Goal: Ask a question

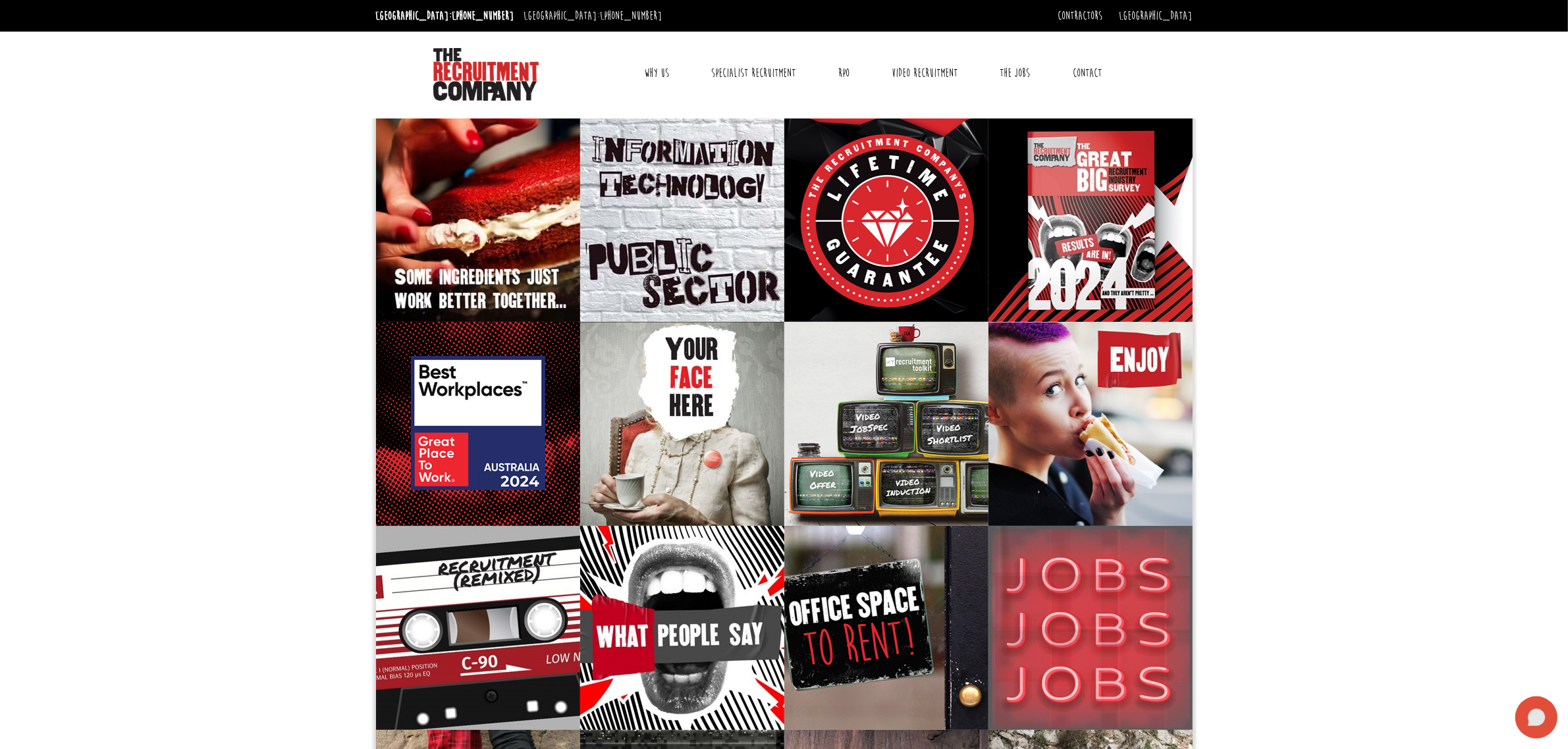
click at [1532, 712] on icon at bounding box center [1536, 717] width 18 height 17
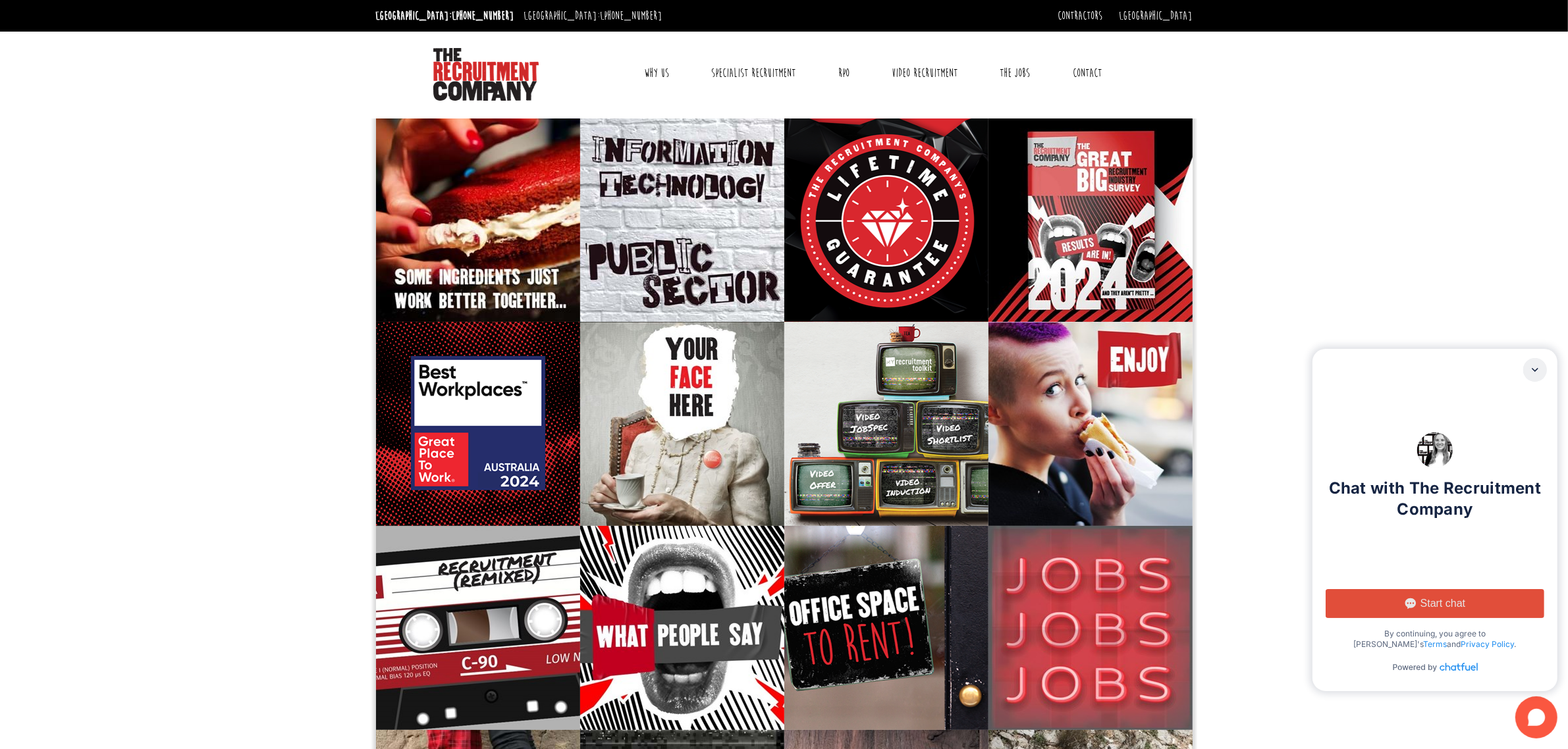
click at [1445, 604] on span "Start chat" at bounding box center [1443, 604] width 45 height 13
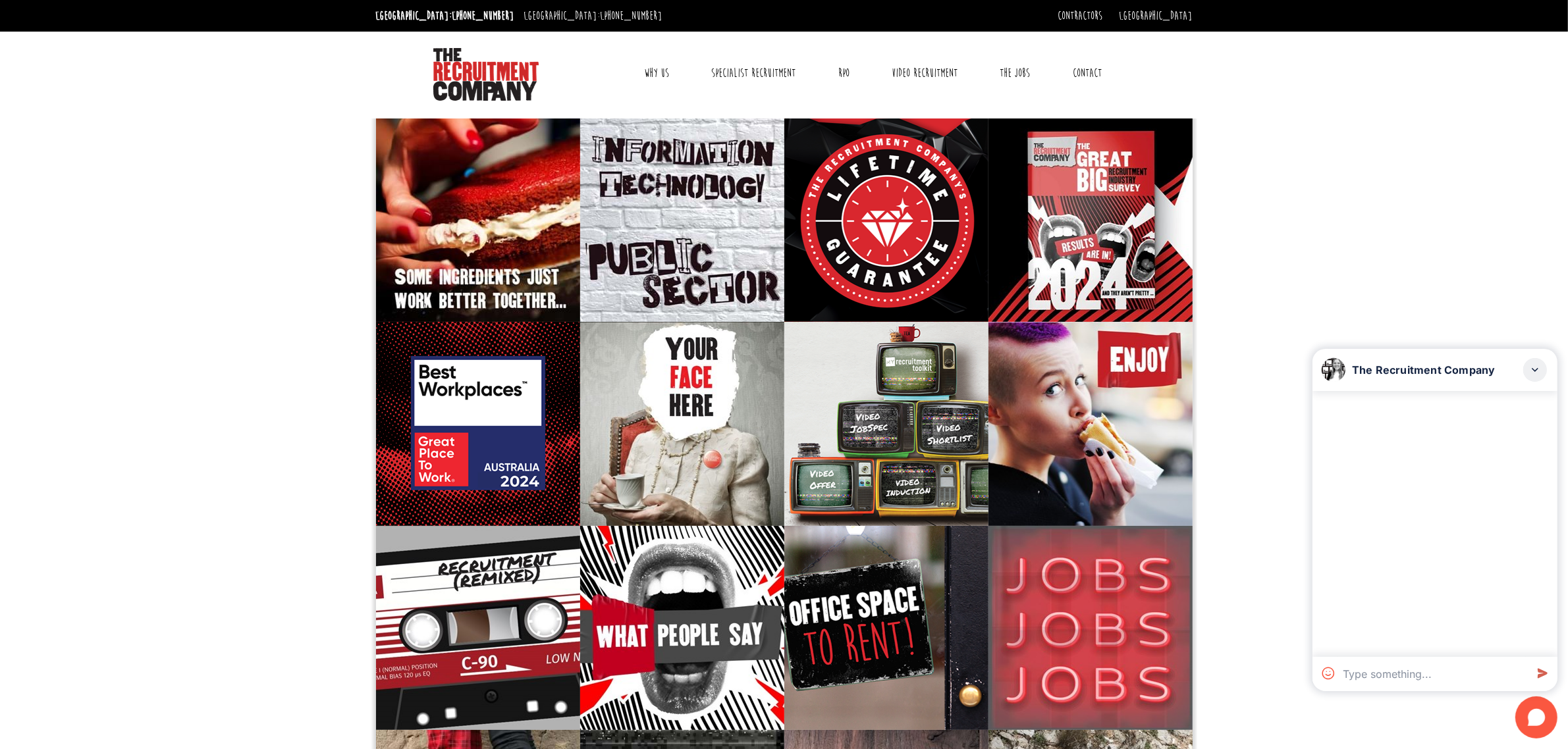
click at [1404, 672] on textarea at bounding box center [1431, 674] width 188 height 35
paste textarea "Hello I am looking to move to [GEOGRAPHIC_DATA] please help me find a job befor…"
type textarea "Hello I am looking to move to [GEOGRAPHIC_DATA] please help me find a job befor…"
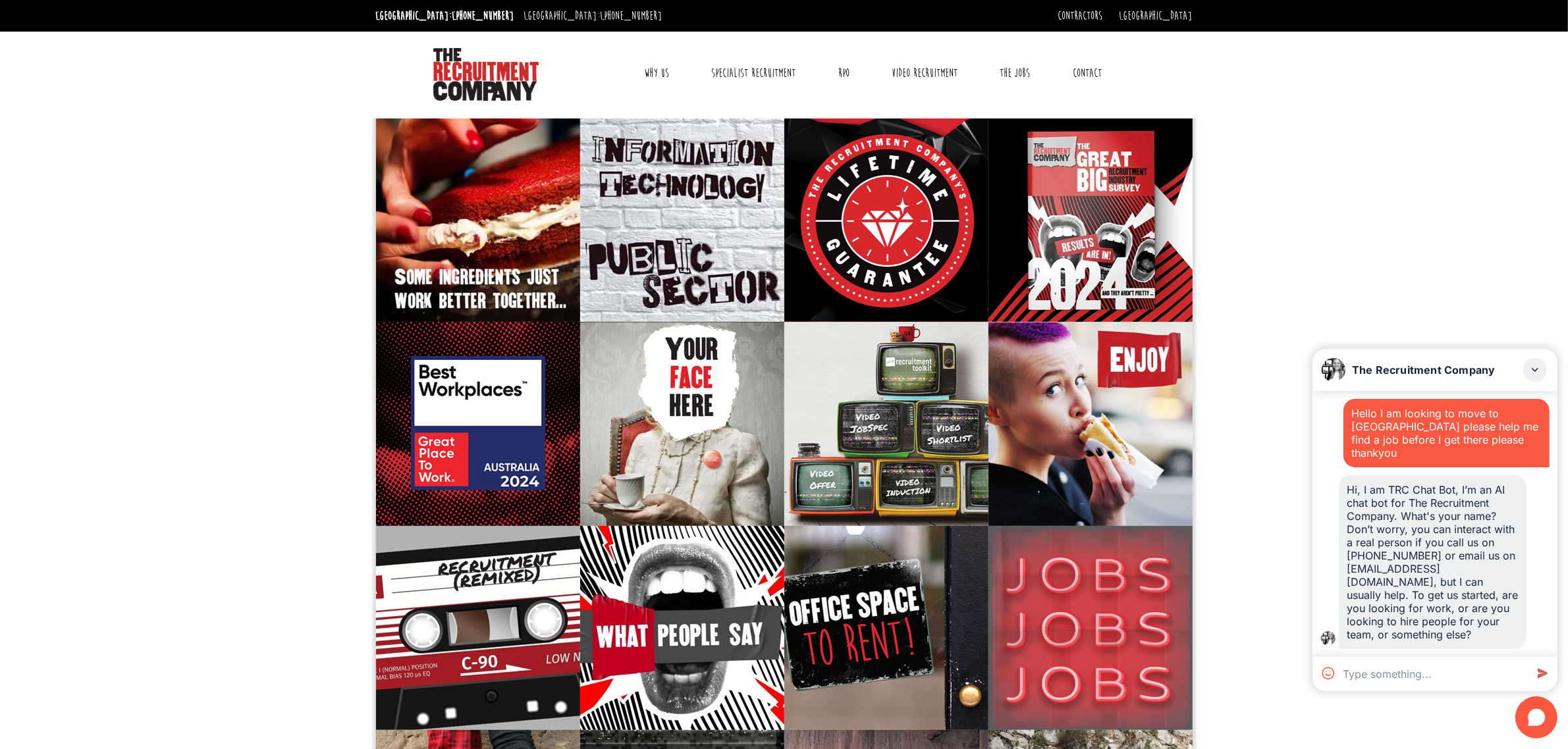
click at [1432, 672] on textarea at bounding box center [1431, 674] width 188 height 35
paste textarea "Hello I am looking to move to [GEOGRAPHIC_DATA] please help me find a job befor…"
type textarea "Hello I am looking to move to [GEOGRAPHIC_DATA] please help me find a job befor…"
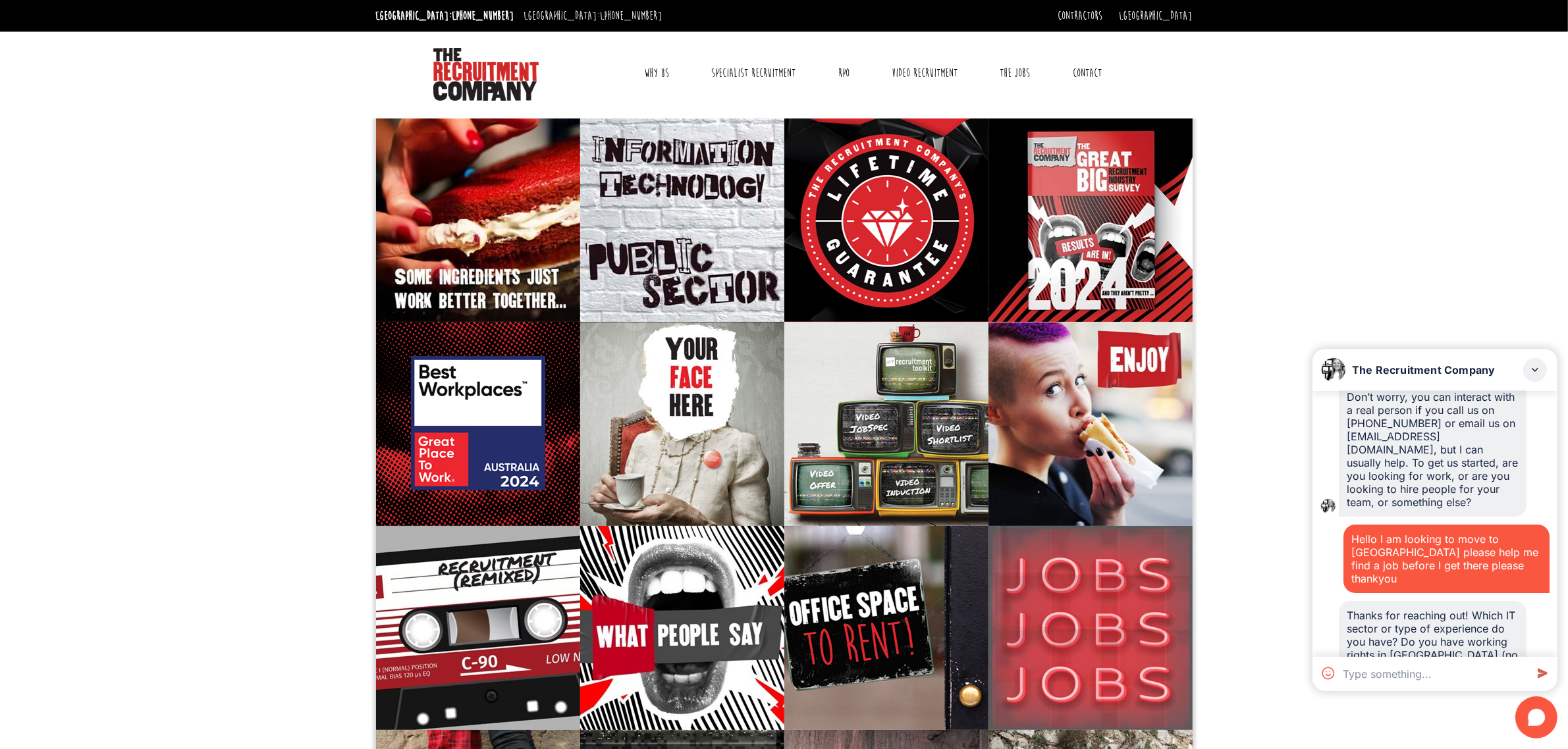
scroll to position [153, 0]
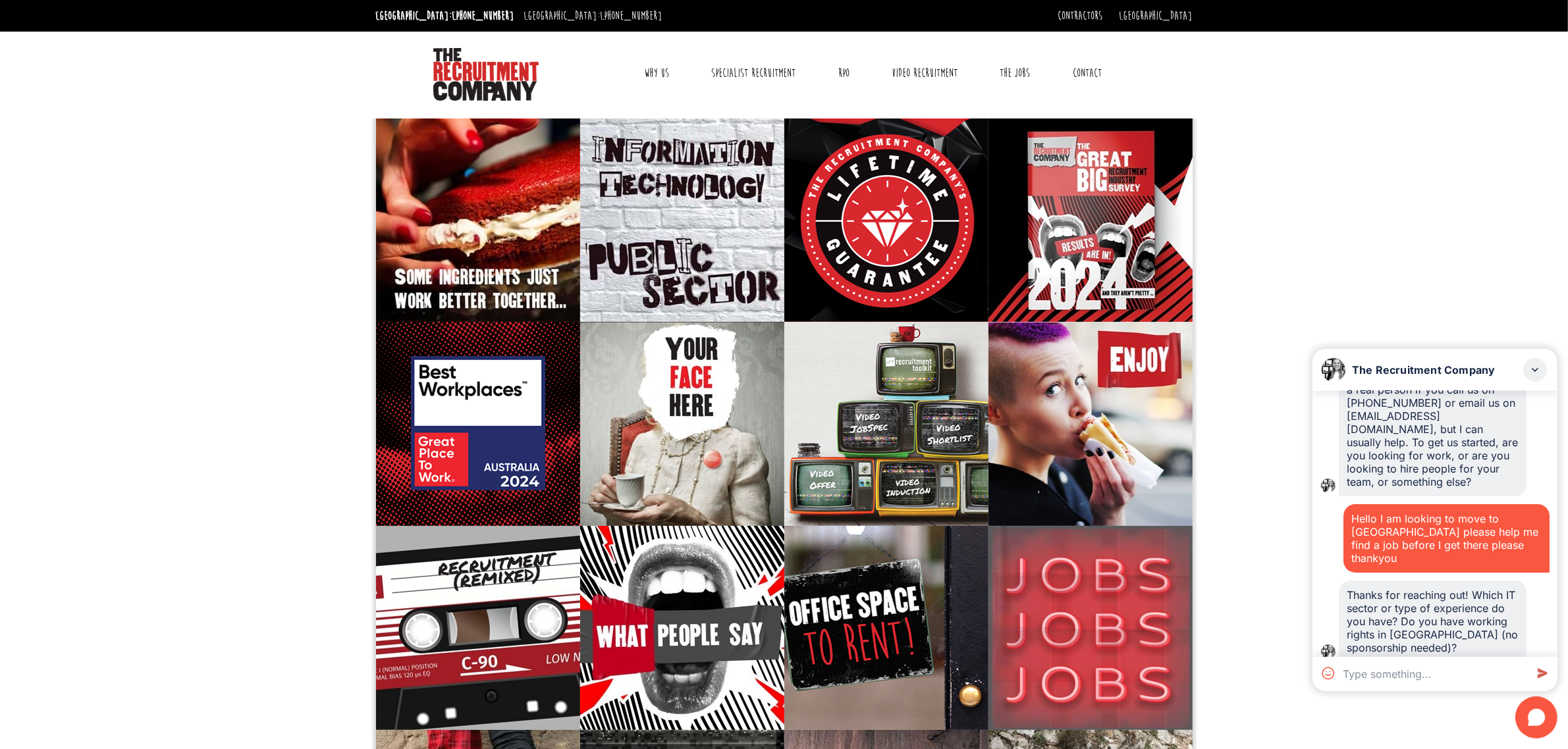
drag, startPoint x: 1473, startPoint y: 635, endPoint x: 1333, endPoint y: 567, distance: 155.6
click at [1333, 581] on div "Thanks for reaching out! Which IT sector or type of experience do you have? Do …" at bounding box center [1435, 621] width 229 height 82
click at [1426, 666] on textarea at bounding box center [1431, 674] width 188 height 35
type textarea "I don't have IT experience. I want ANY job"
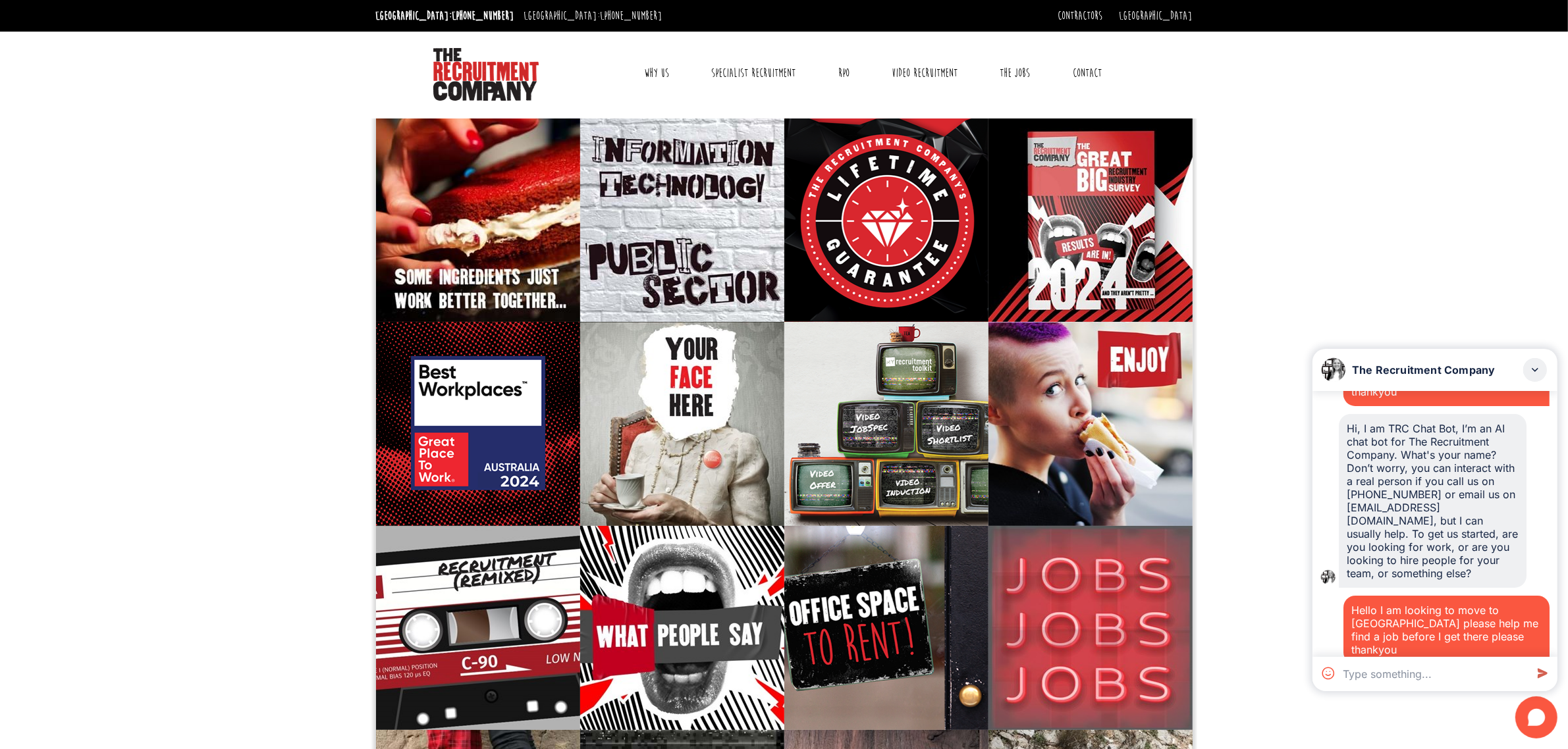
scroll to position [0, 0]
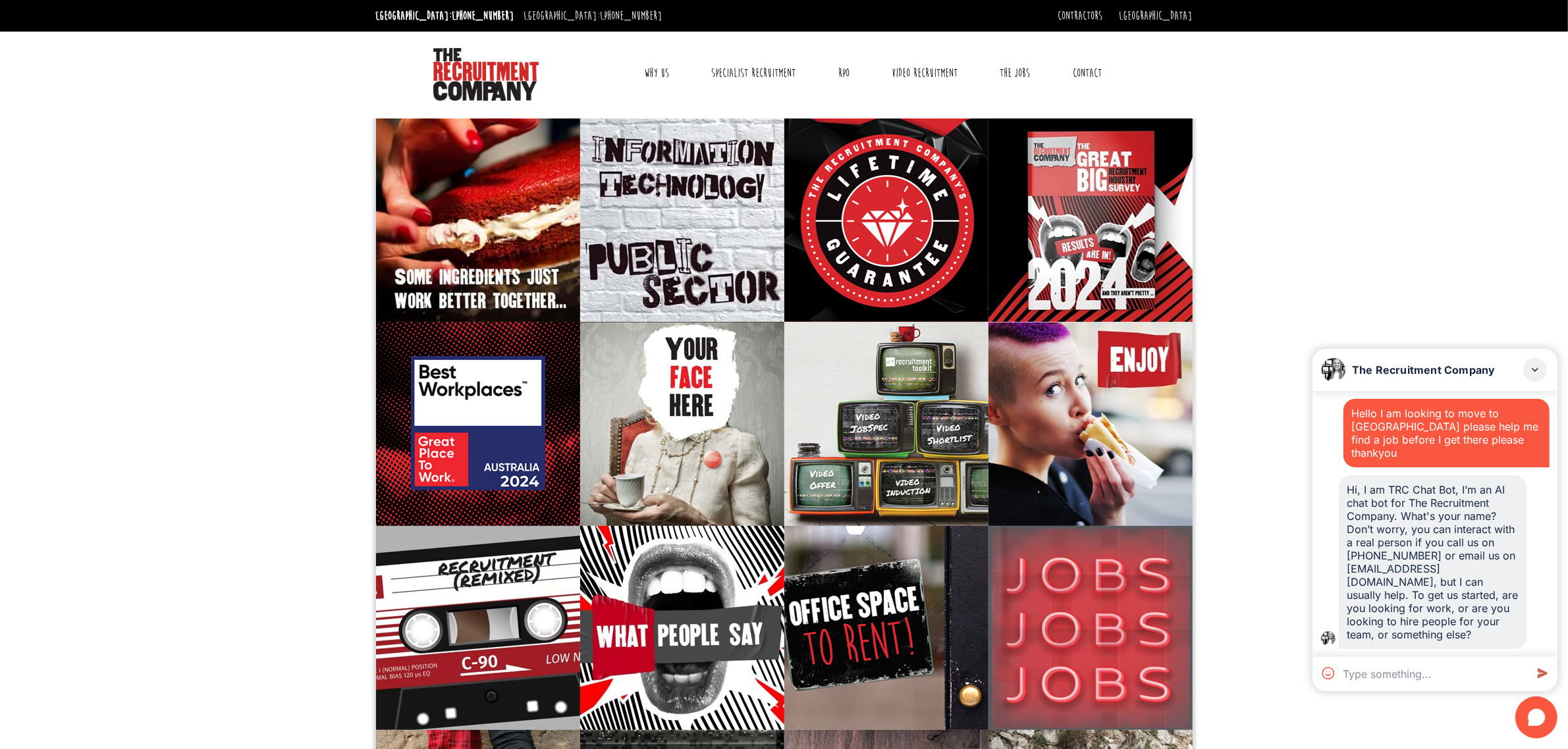
drag, startPoint x: 1397, startPoint y: 642, endPoint x: 1343, endPoint y: 415, distance: 233.3
click at [1343, 415] on div "Hello I am looking to move to [GEOGRAPHIC_DATA] please help me find a job befor…" at bounding box center [1434, 524] width 245 height 266
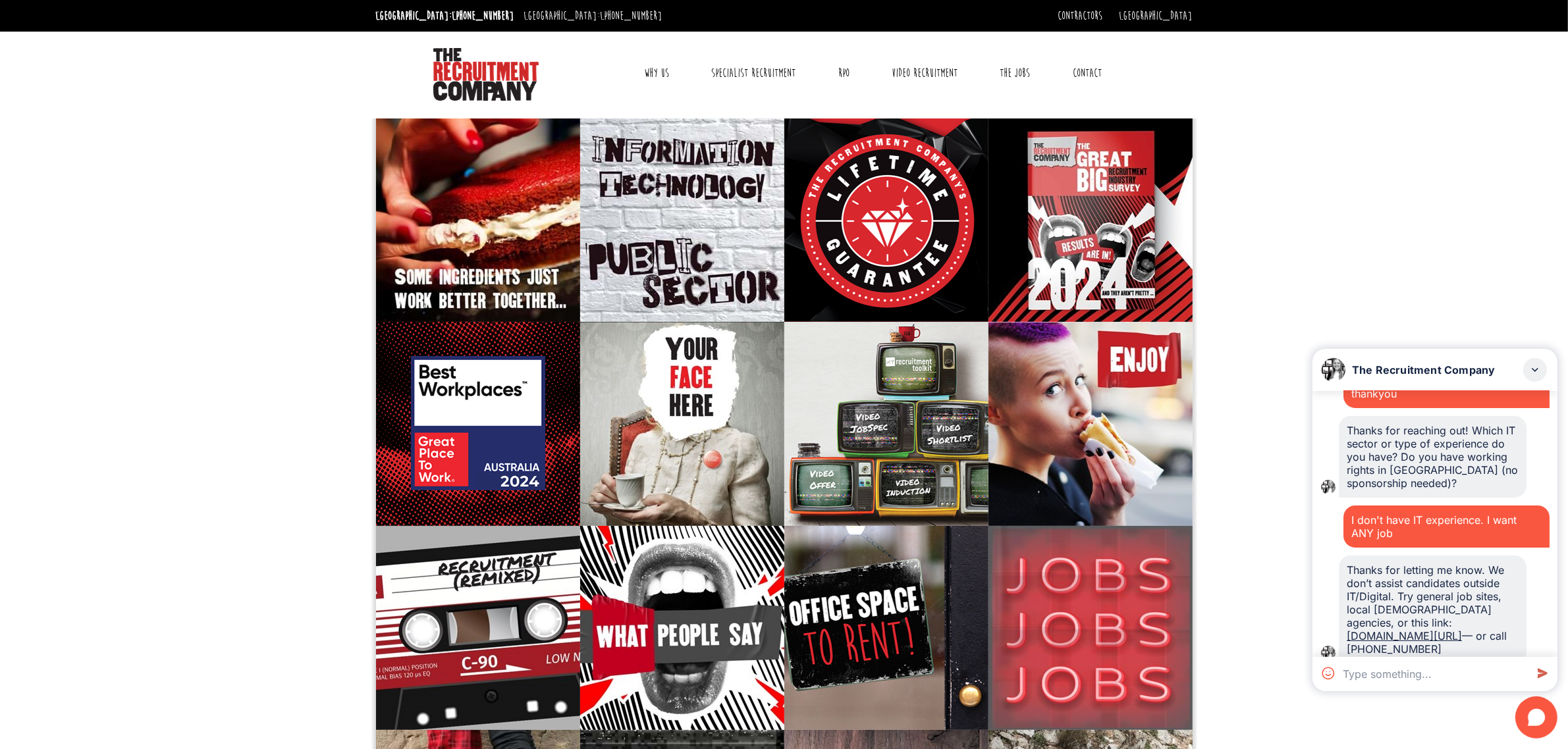
scroll to position [318, 0]
